Goal: Information Seeking & Learning: Learn about a topic

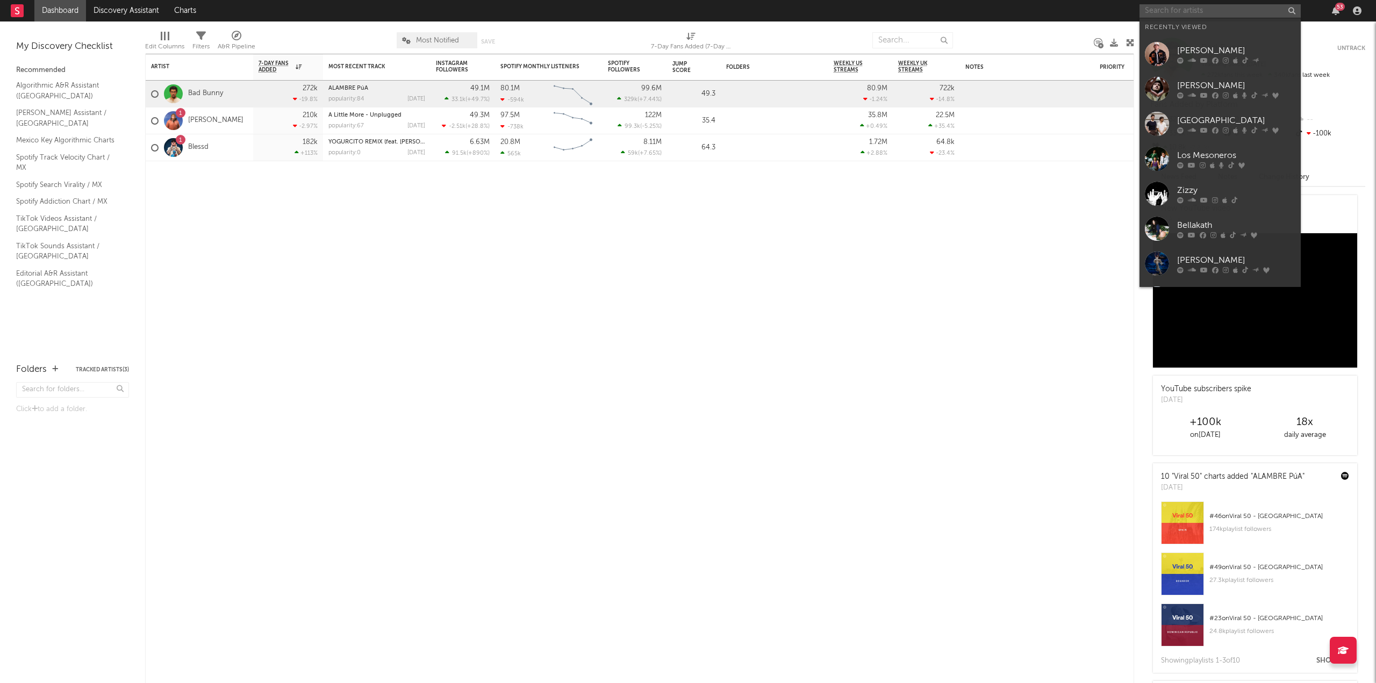
click at [1194, 10] on input "text" at bounding box center [1219, 10] width 161 height 13
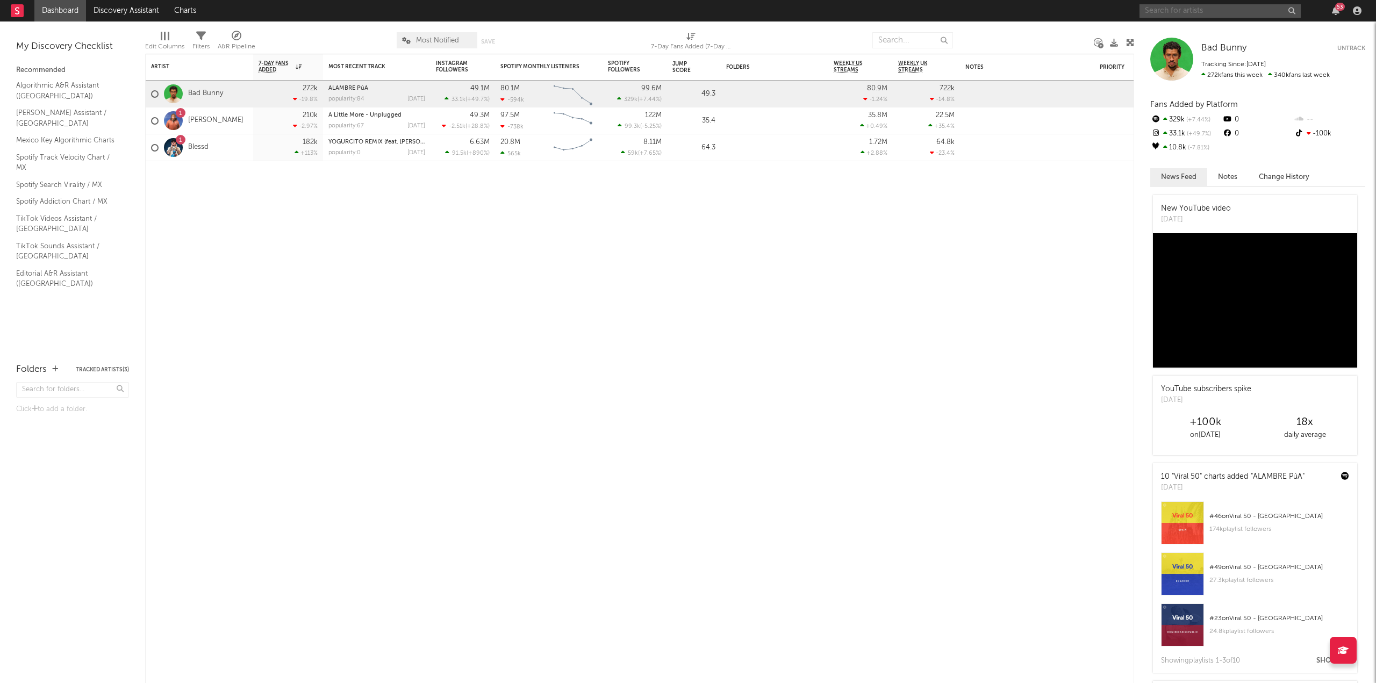
click at [1170, 9] on input "text" at bounding box center [1219, 10] width 161 height 13
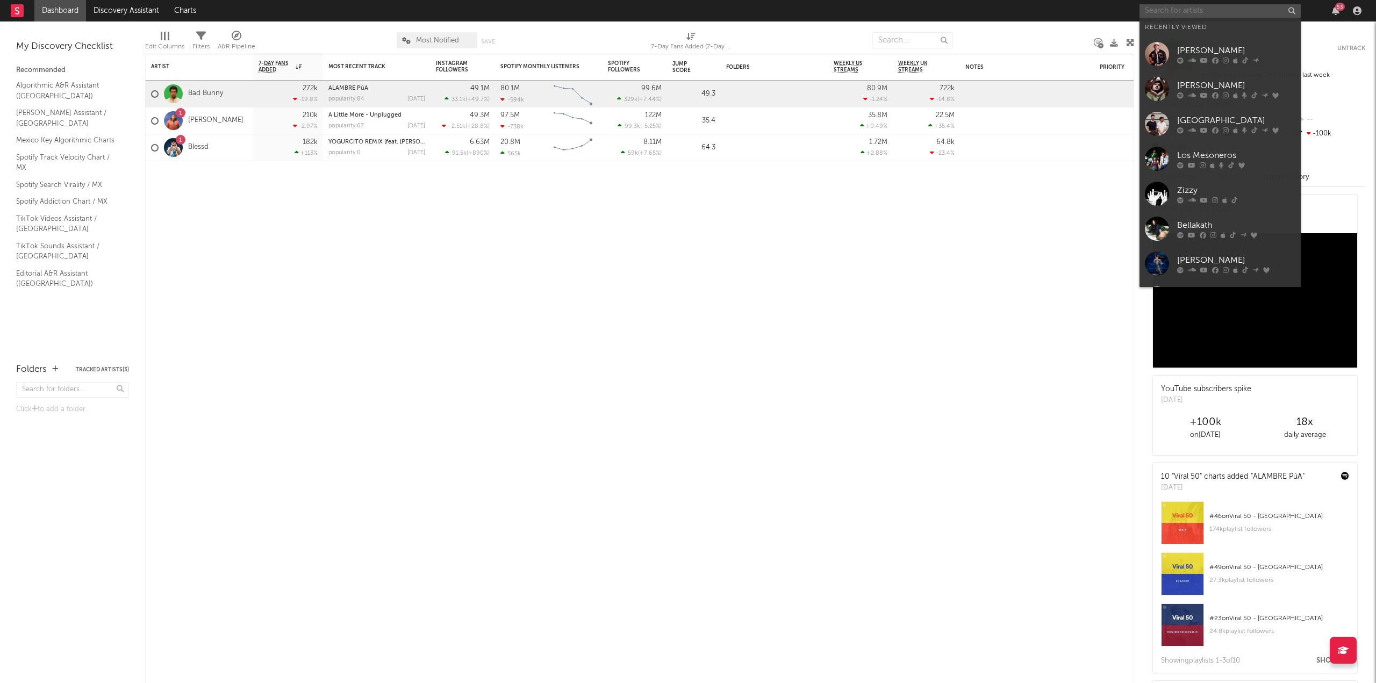
click at [1159, 11] on input "text" at bounding box center [1219, 10] width 161 height 13
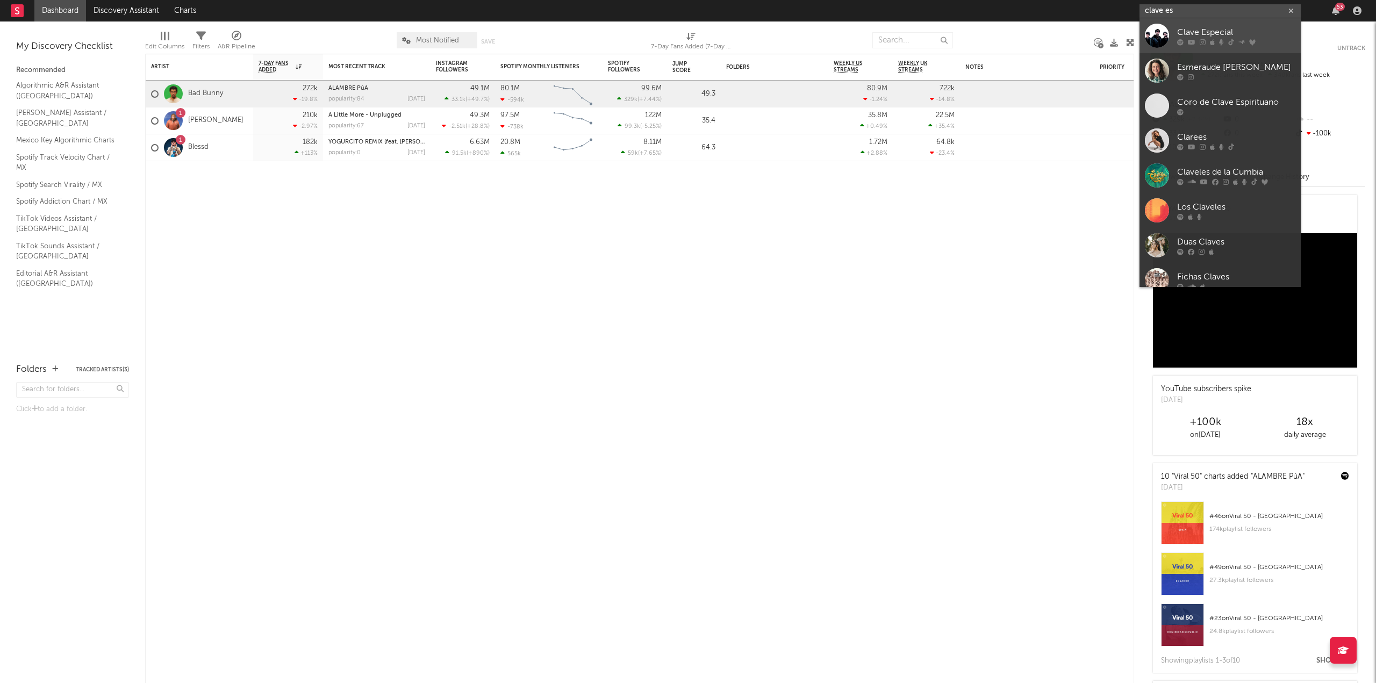
type input "clave es"
click at [1199, 33] on div "Clave Especial" at bounding box center [1236, 32] width 118 height 13
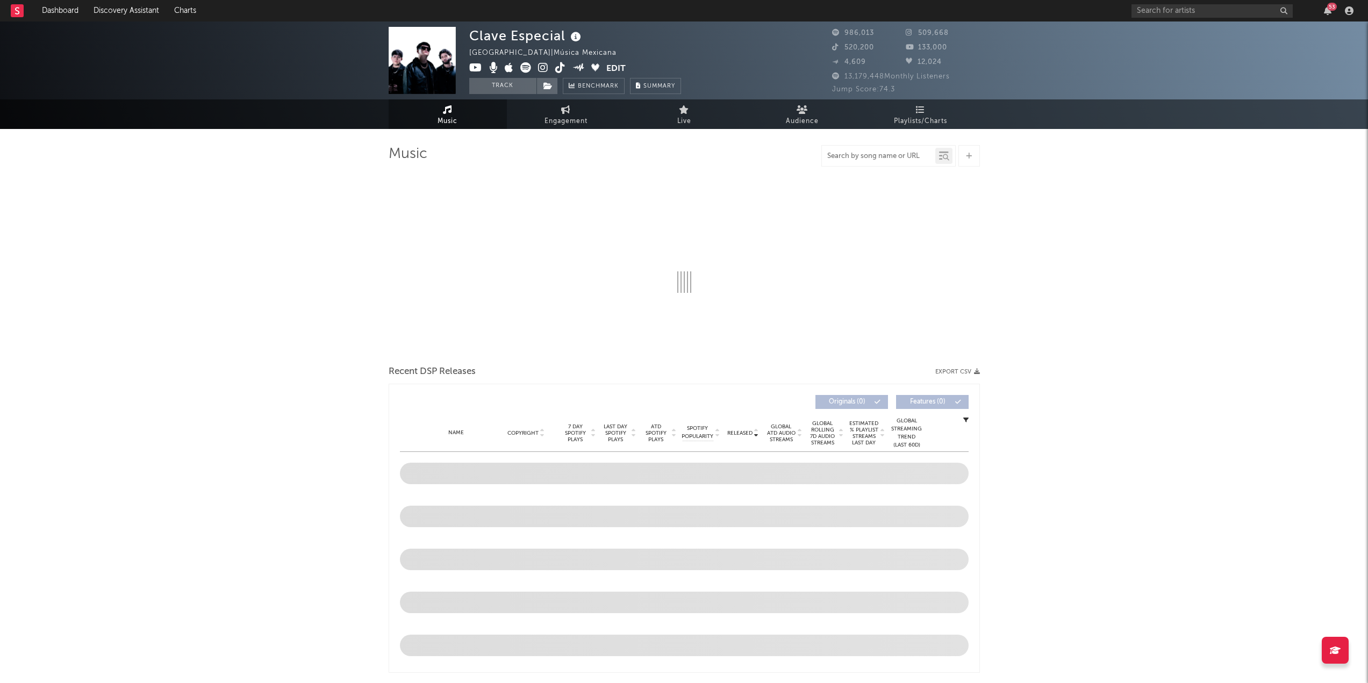
click at [887, 159] on input "text" at bounding box center [878, 156] width 113 height 9
paste input "[URL][DOMAIN_NAME]"
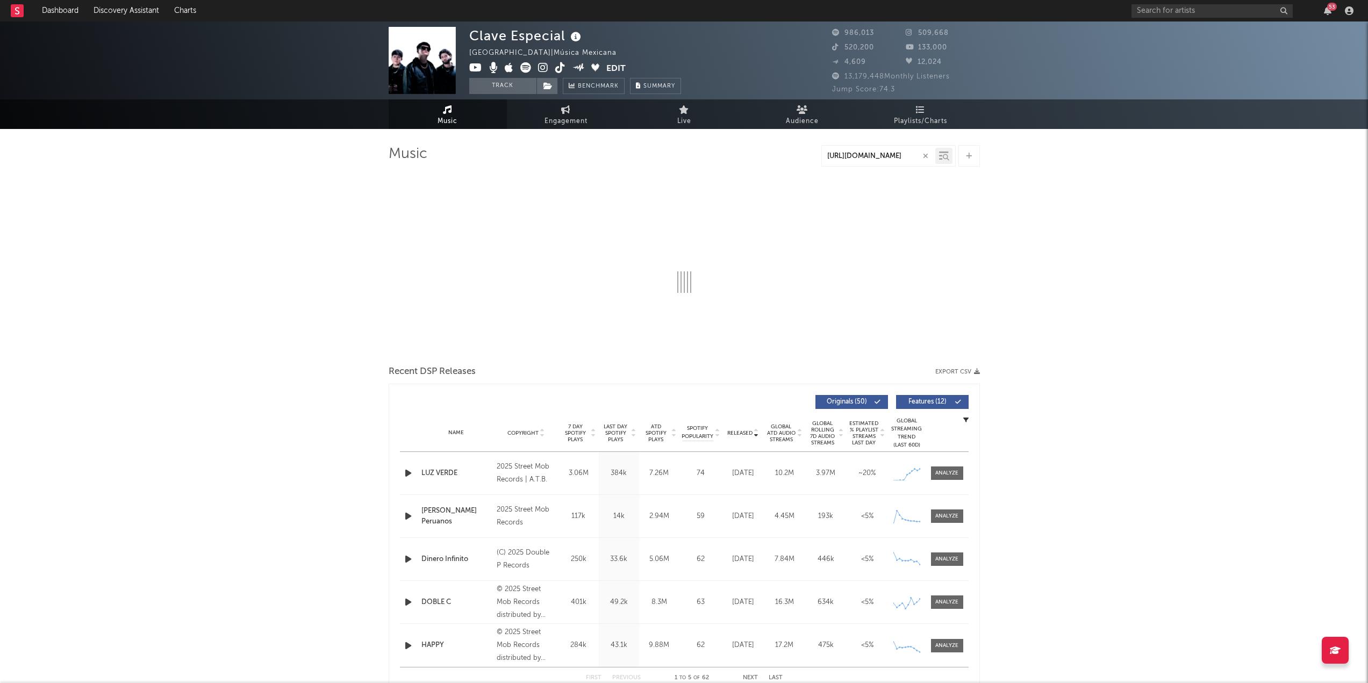
type input "[URL][DOMAIN_NAME]"
select select "6m"
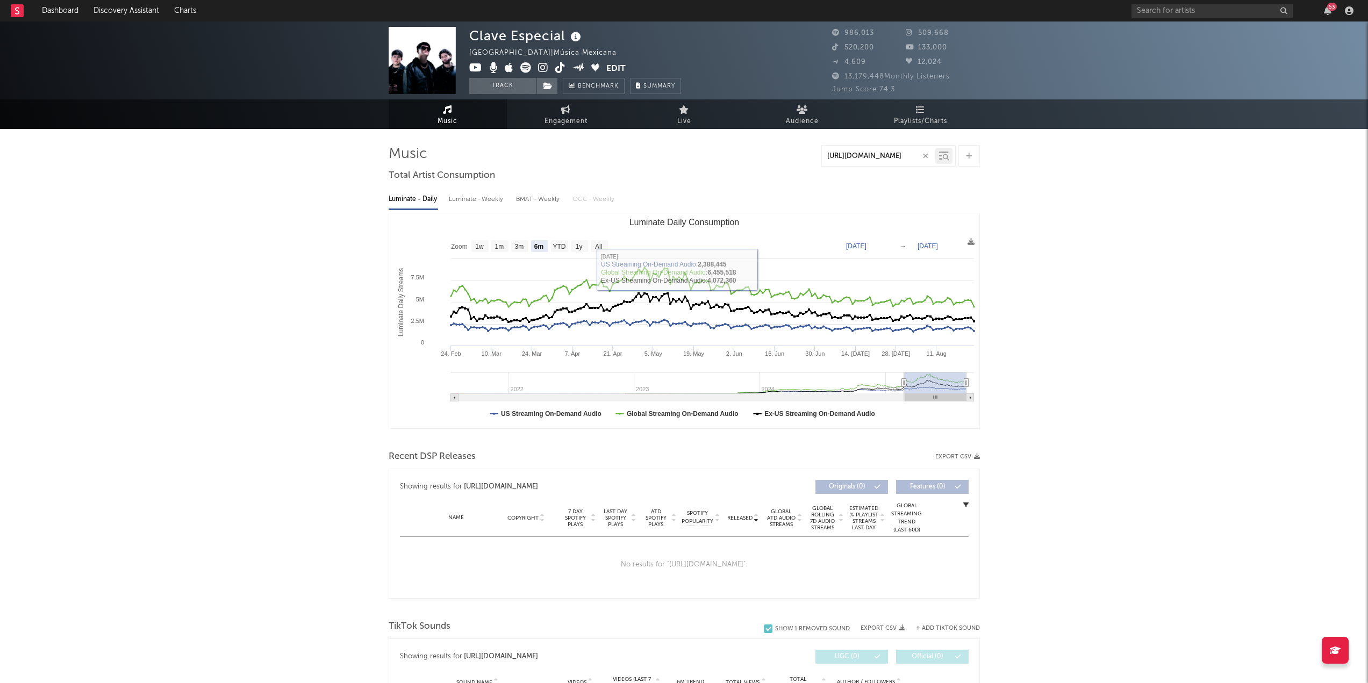
click at [861, 159] on input "[URL][DOMAIN_NAME]" at bounding box center [878, 156] width 113 height 9
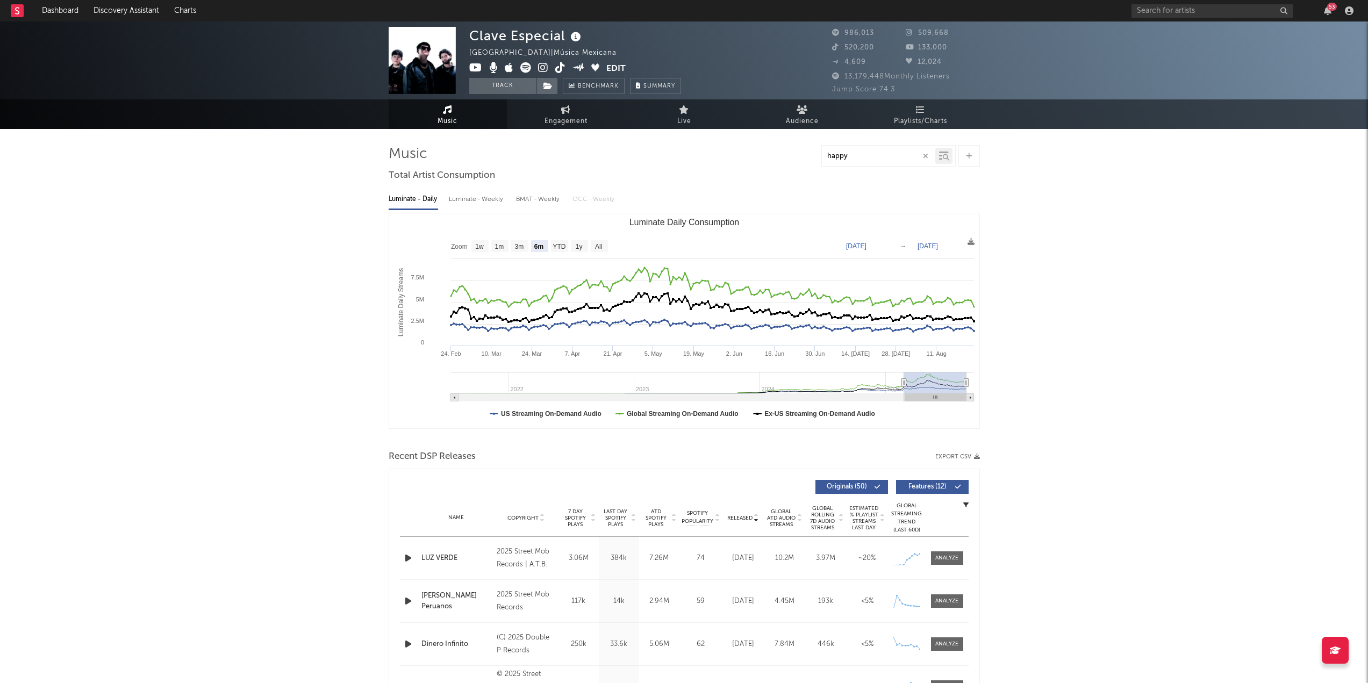
type input "happy"
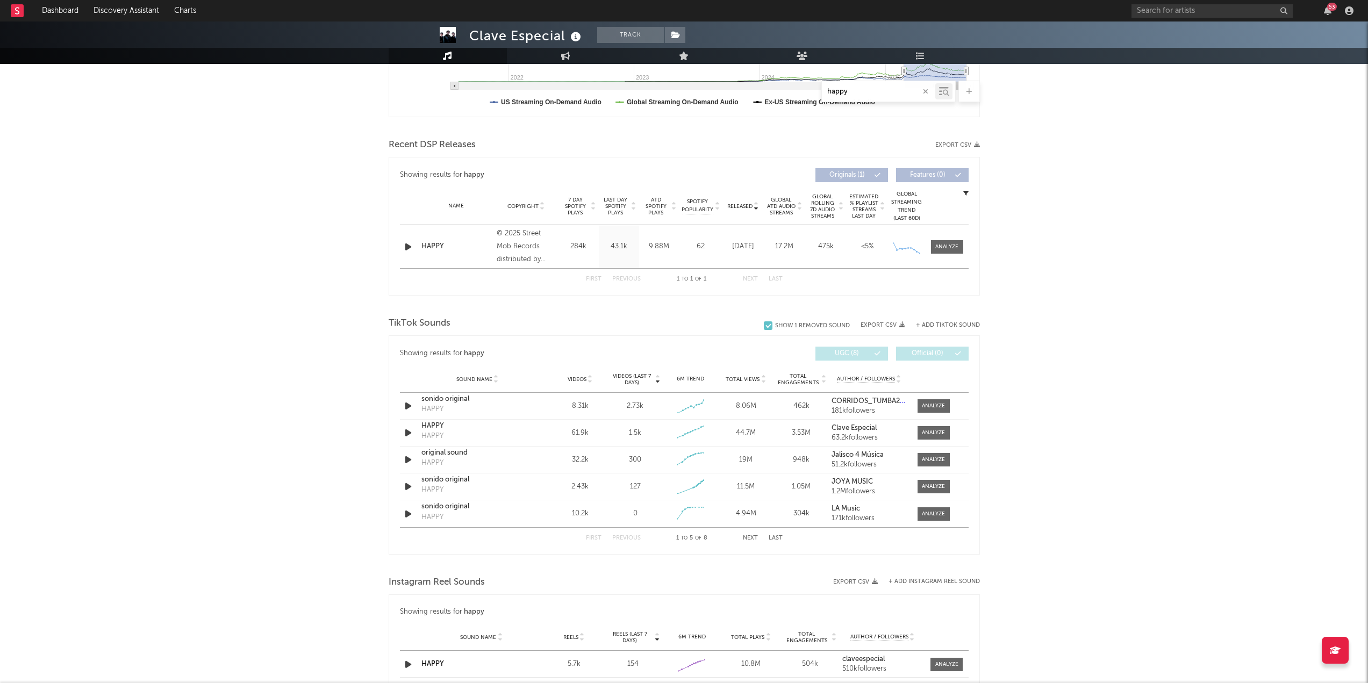
scroll to position [322, 0]
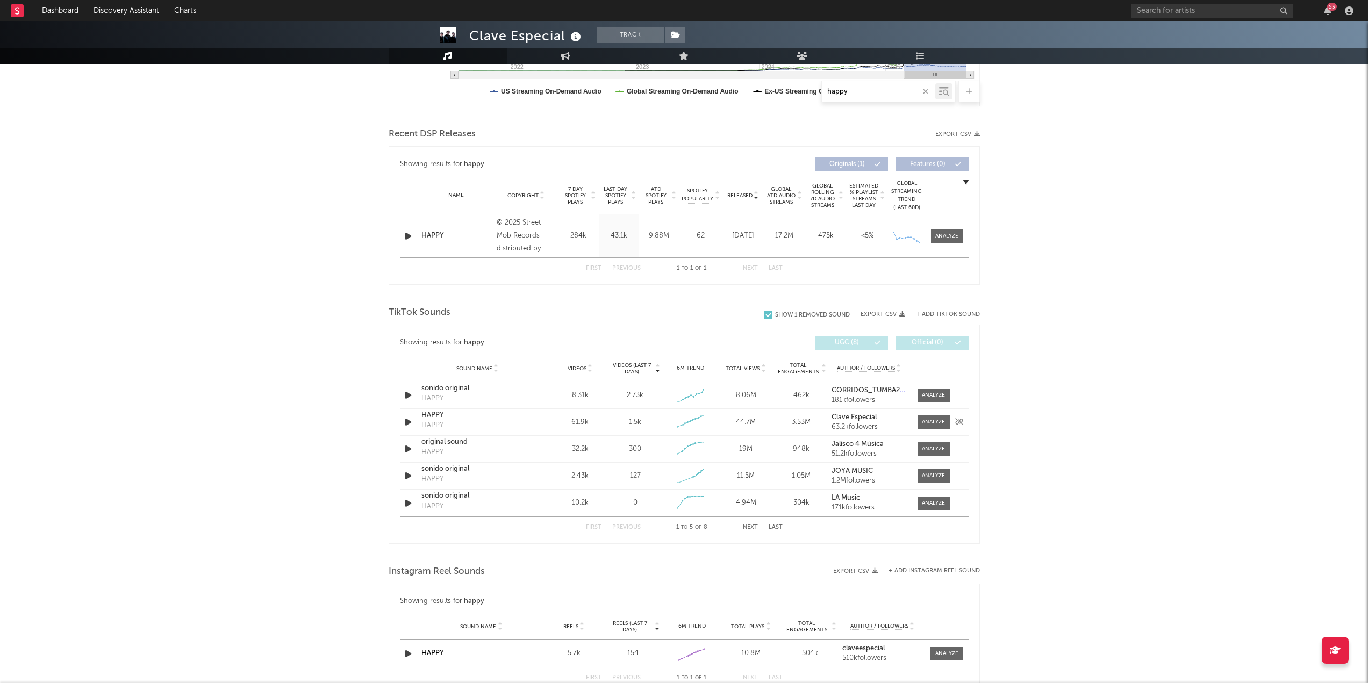
click at [437, 414] on div "HAPPY" at bounding box center [477, 415] width 112 height 11
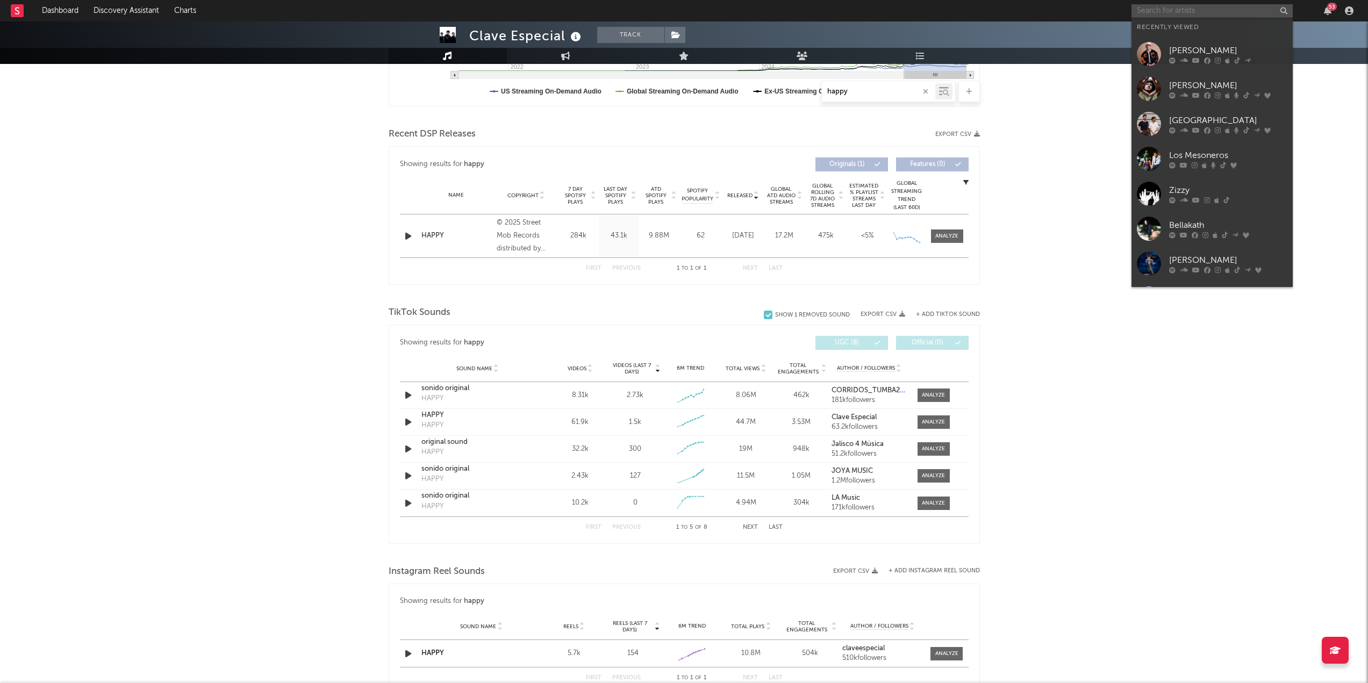
click at [1219, 15] on input "text" at bounding box center [1211, 10] width 161 height 13
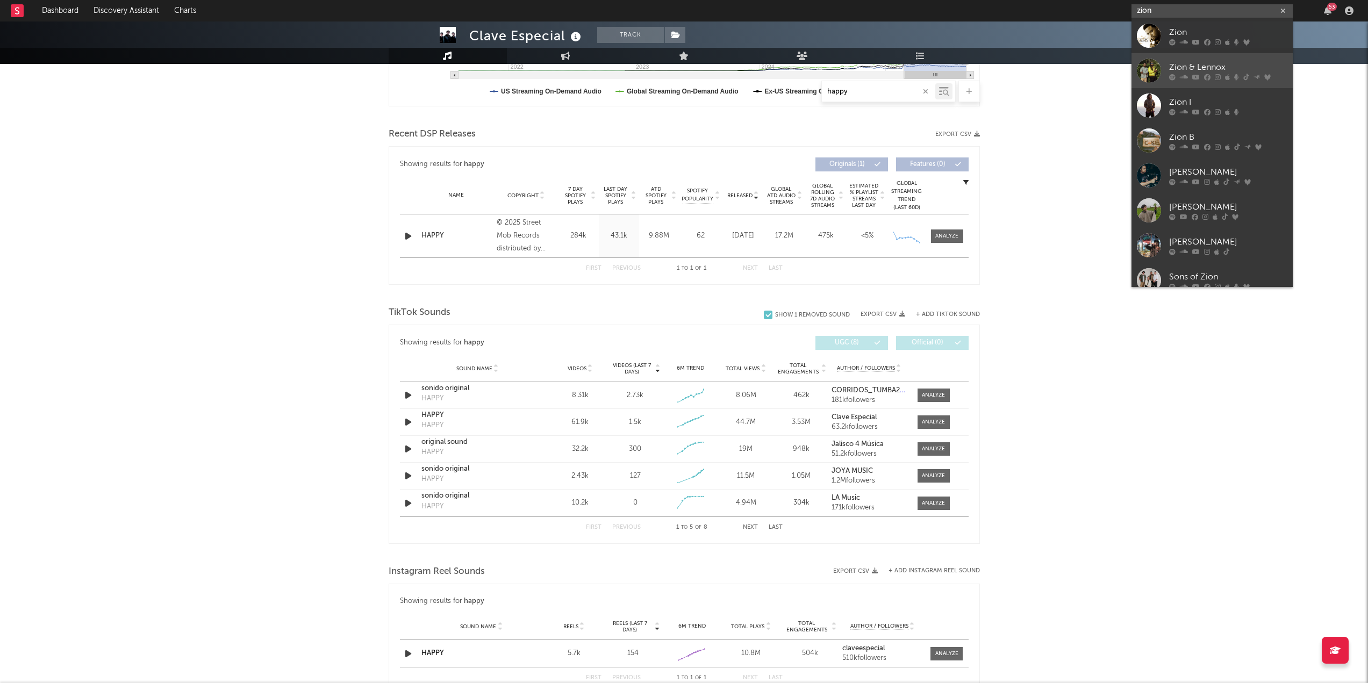
type input "zion"
drag, startPoint x: 1234, startPoint y: 64, endPoint x: 777, endPoint y: 126, distance: 460.6
click at [1234, 64] on div "Zion & Lennox" at bounding box center [1228, 67] width 118 height 13
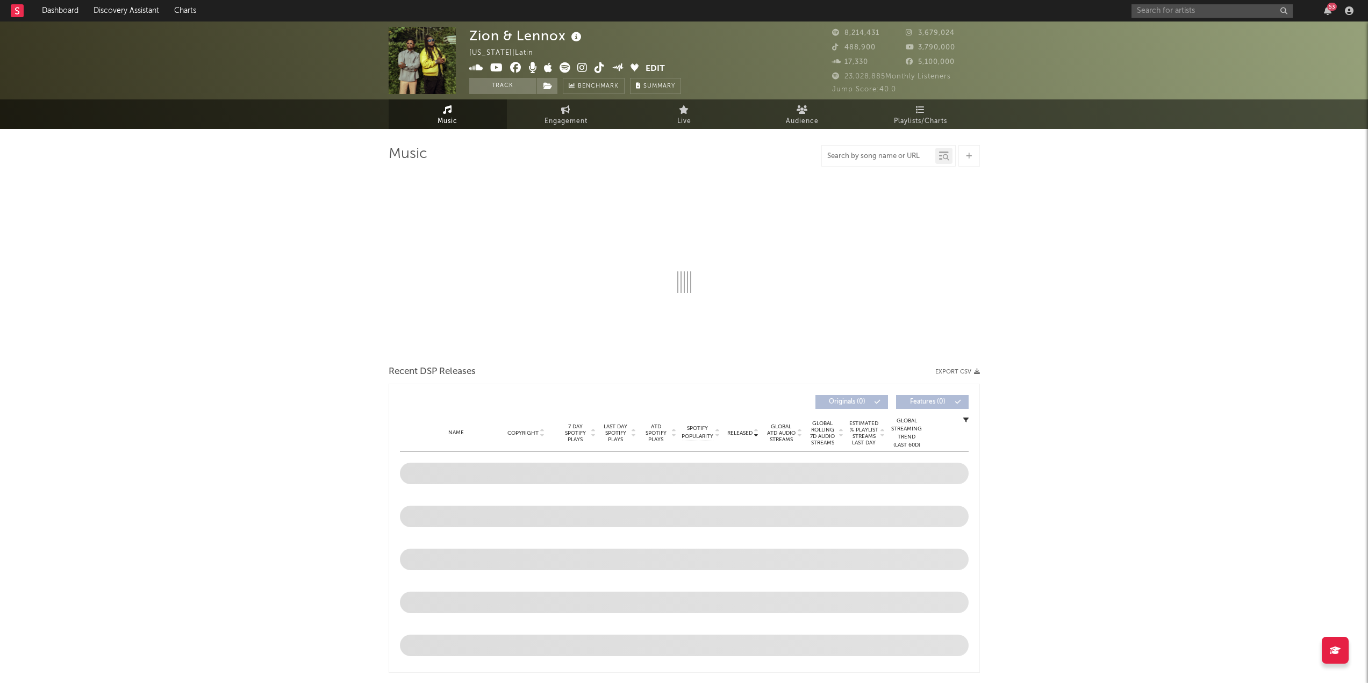
click at [910, 156] on input "text" at bounding box center [878, 156] width 113 height 9
type input "la player"
select select "6m"
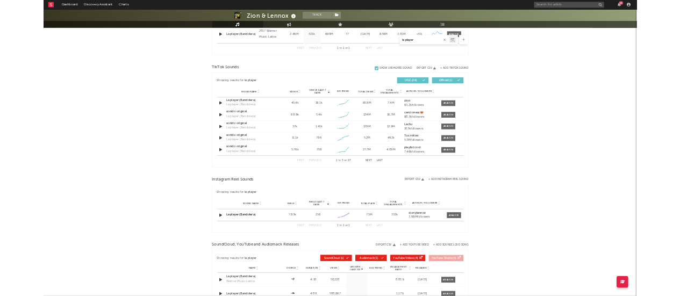
scroll to position [480, 0]
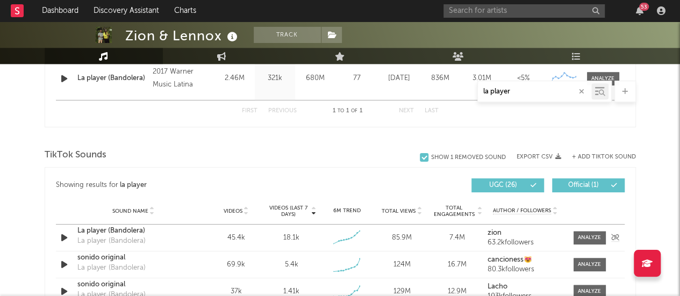
click at [125, 228] on div "La player (Bandolera)" at bounding box center [133, 231] width 112 height 11
click at [368, 153] on div "TikTok Sounds" at bounding box center [340, 155] width 591 height 18
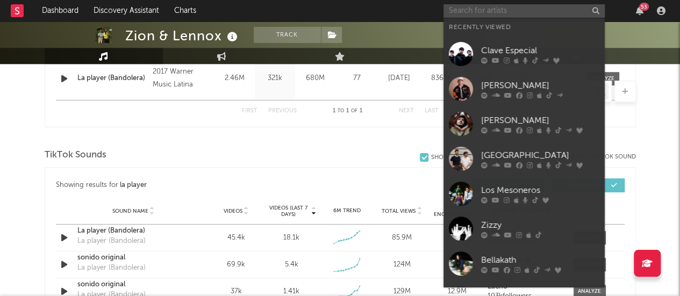
click at [553, 10] on input "text" at bounding box center [523, 10] width 161 height 13
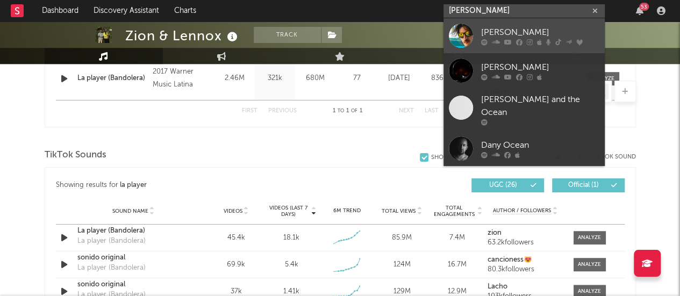
type input "[PERSON_NAME]"
click at [528, 25] on link "[PERSON_NAME]" at bounding box center [523, 35] width 161 height 35
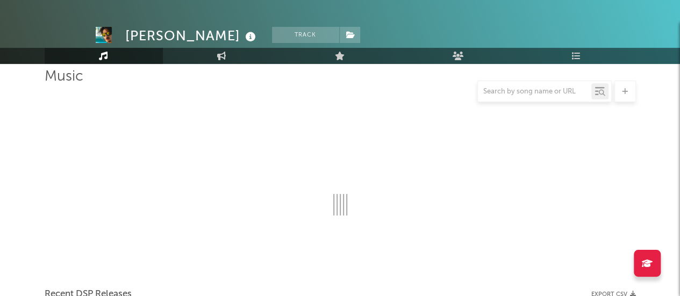
scroll to position [480, 0]
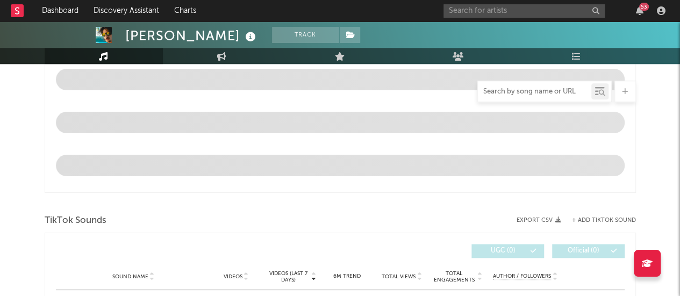
click at [519, 89] on input "text" at bounding box center [534, 92] width 113 height 9
type input "dembo"
select select "6m"
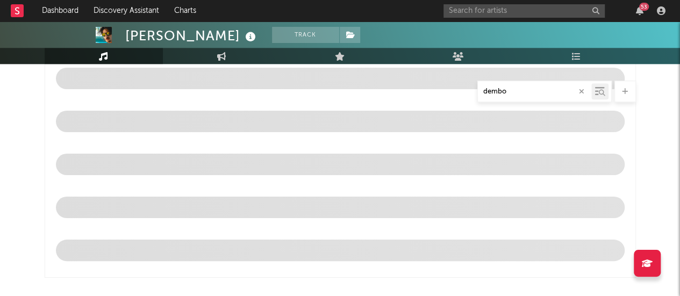
scroll to position [564, 0]
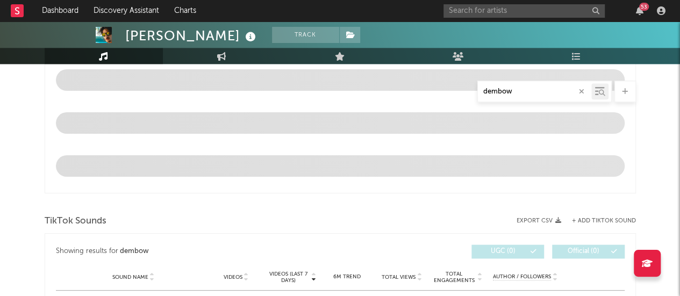
type input "dembow"
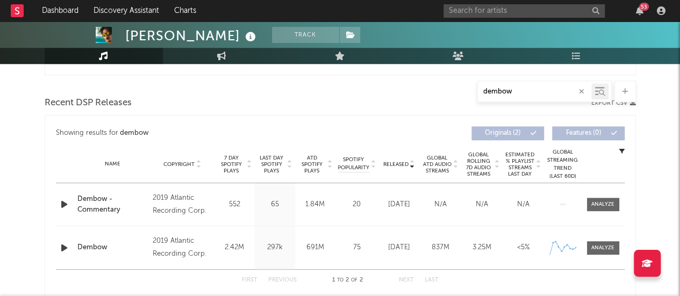
scroll to position [355, 0]
click at [96, 248] on div "Dembow" at bounding box center [112, 246] width 70 height 11
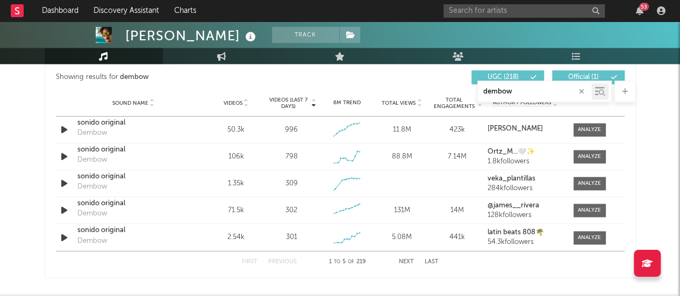
scroll to position [634, 0]
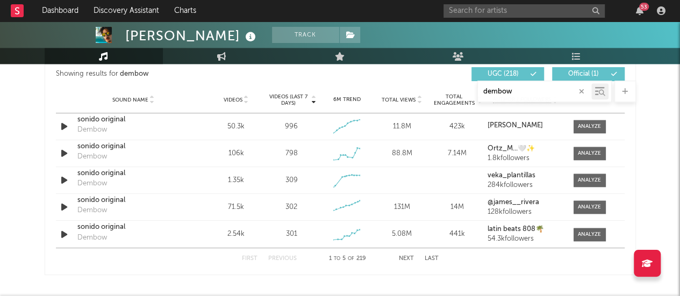
click at [408, 258] on button "Next" at bounding box center [406, 259] width 15 height 6
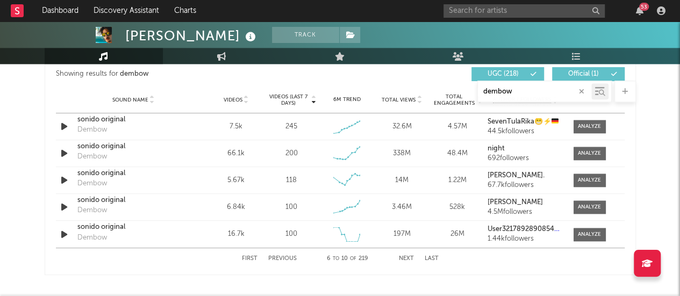
click at [408, 258] on button "Next" at bounding box center [406, 259] width 15 height 6
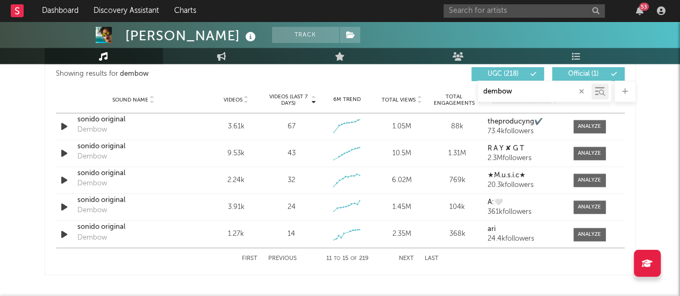
click at [408, 258] on button "Next" at bounding box center [406, 259] width 15 height 6
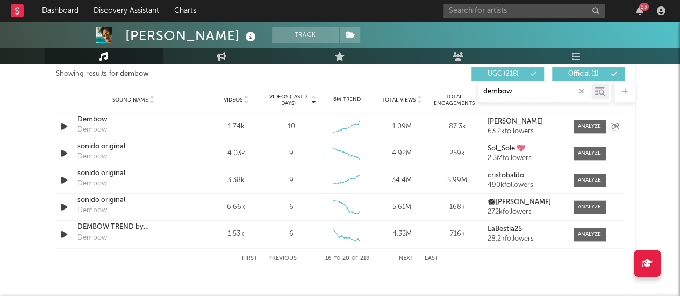
click at [106, 119] on div "Dembow" at bounding box center [133, 119] width 112 height 11
click at [554, 3] on div "53" at bounding box center [556, 10] width 226 height 21
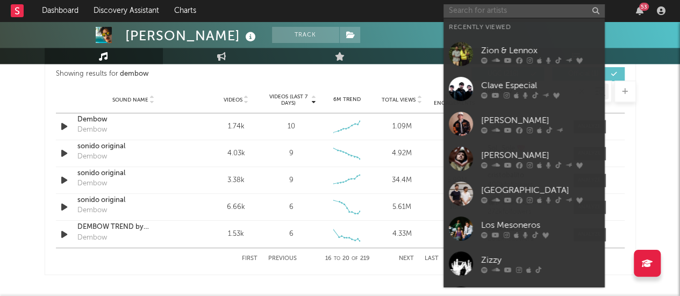
click at [548, 8] on input "text" at bounding box center [523, 10] width 161 height 13
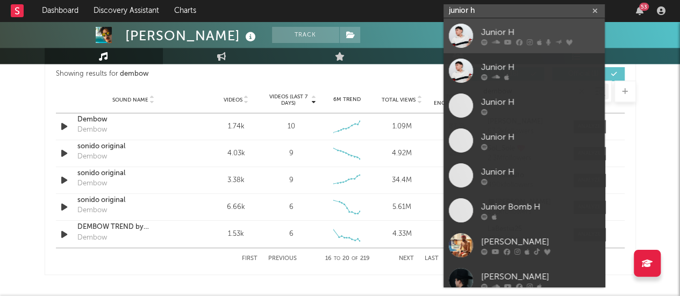
type input "junior h"
click at [497, 32] on div "Junior H" at bounding box center [540, 32] width 118 height 13
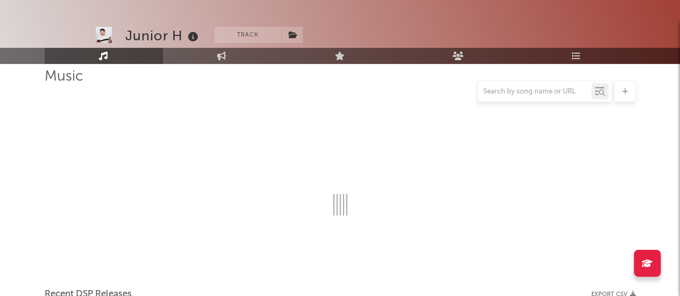
scroll to position [634, 0]
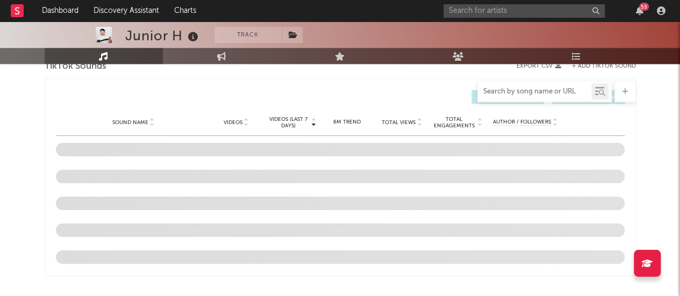
click at [522, 93] on input "text" at bounding box center [534, 92] width 113 height 9
type input "[GEOGRAPHIC_DATA]"
select select "6m"
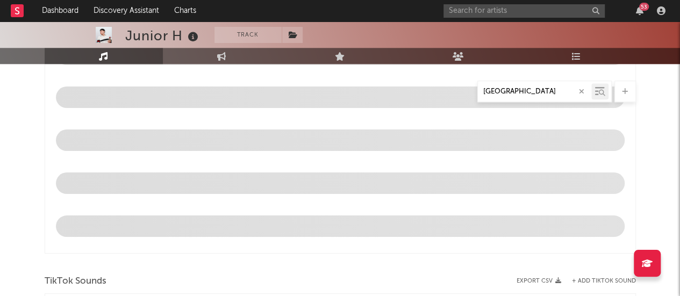
scroll to position [719, 0]
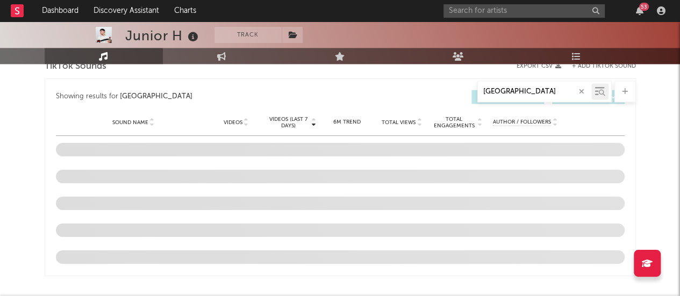
type input "[GEOGRAPHIC_DATA]"
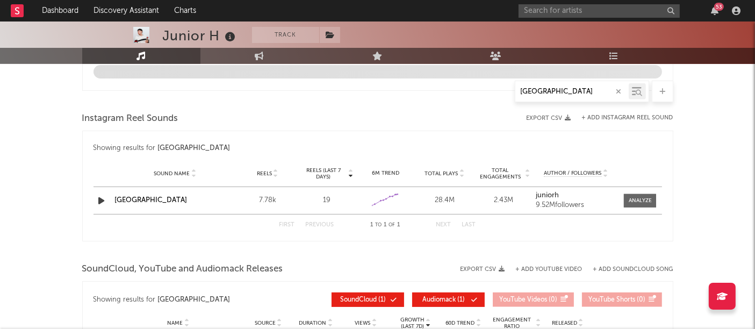
scroll to position [757, 0]
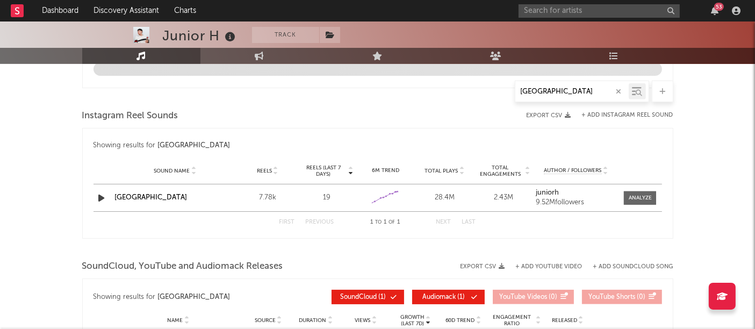
click at [128, 196] on link "[GEOGRAPHIC_DATA]" at bounding box center [151, 197] width 73 height 7
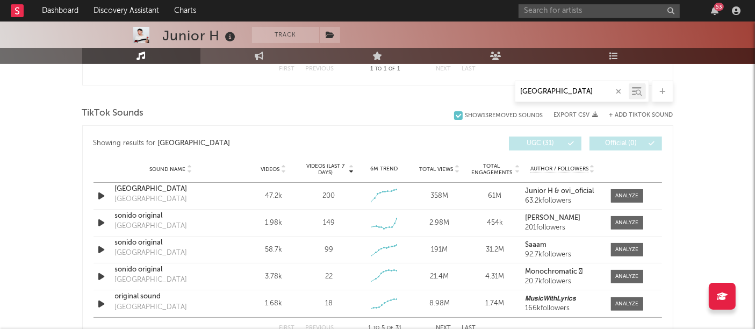
scroll to position [526, 0]
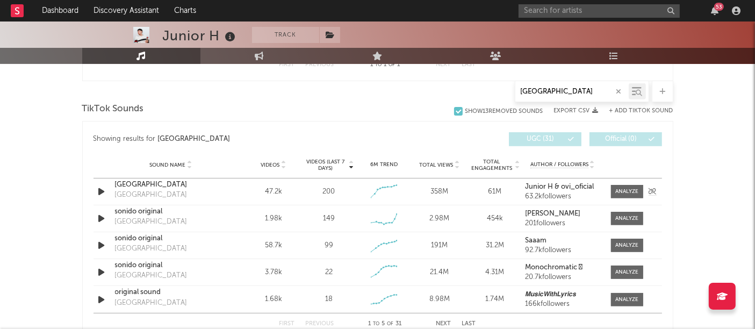
click at [130, 183] on div "[GEOGRAPHIC_DATA]" at bounding box center [171, 185] width 112 height 11
